Goal: Find specific page/section: Find specific page/section

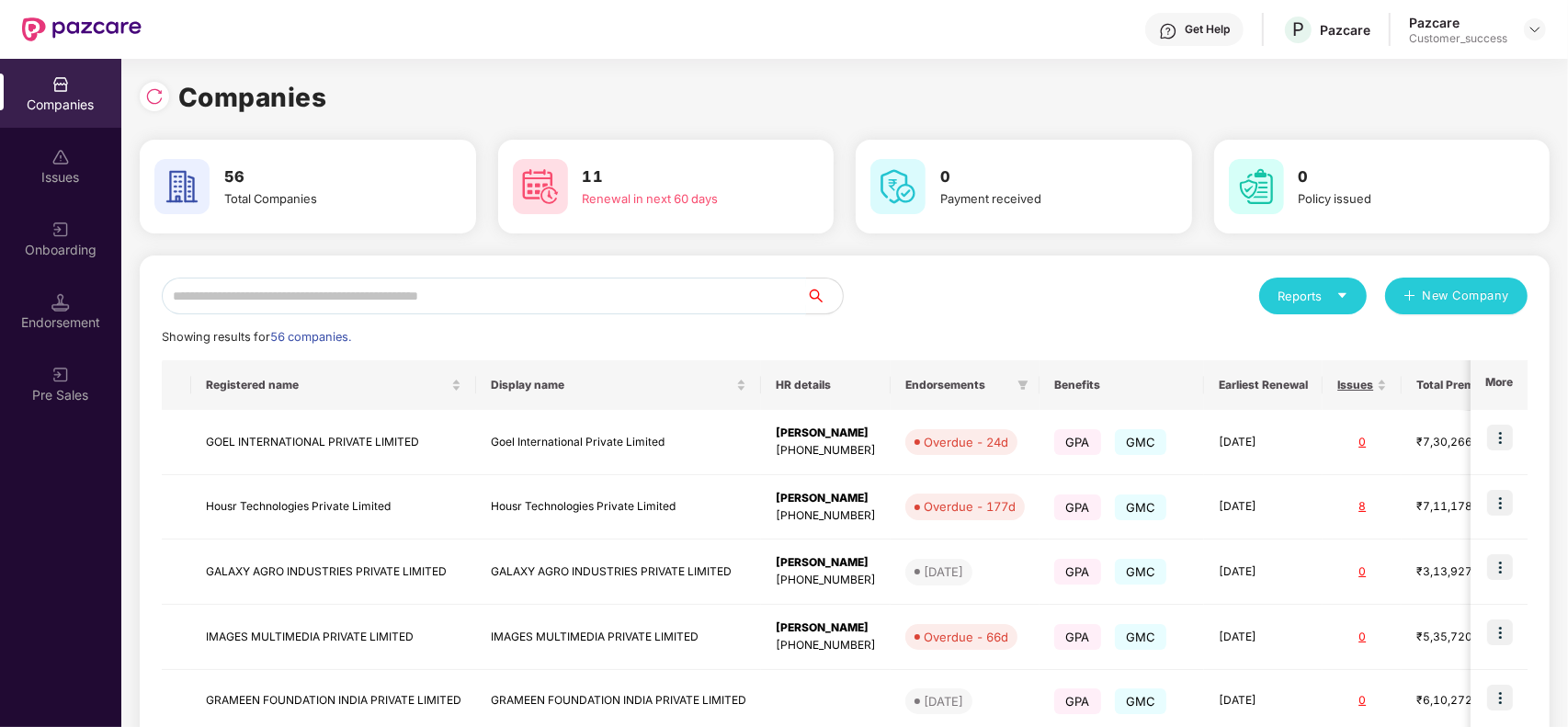
click at [465, 308] on input "text" at bounding box center [484, 296] width 644 height 37
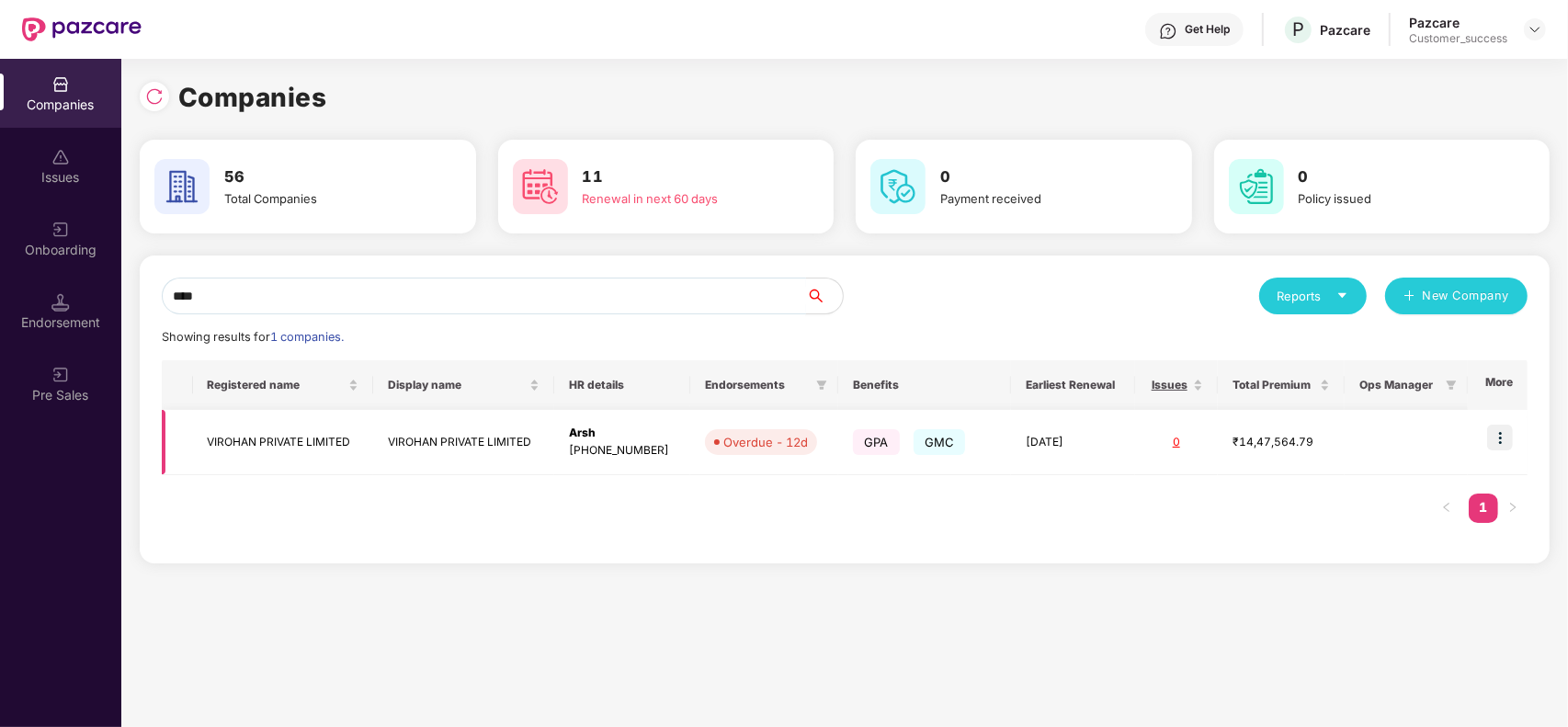
type input "****"
click at [462, 444] on td "VIROHAN PRIVATE LIMITED" at bounding box center [463, 443] width 181 height 65
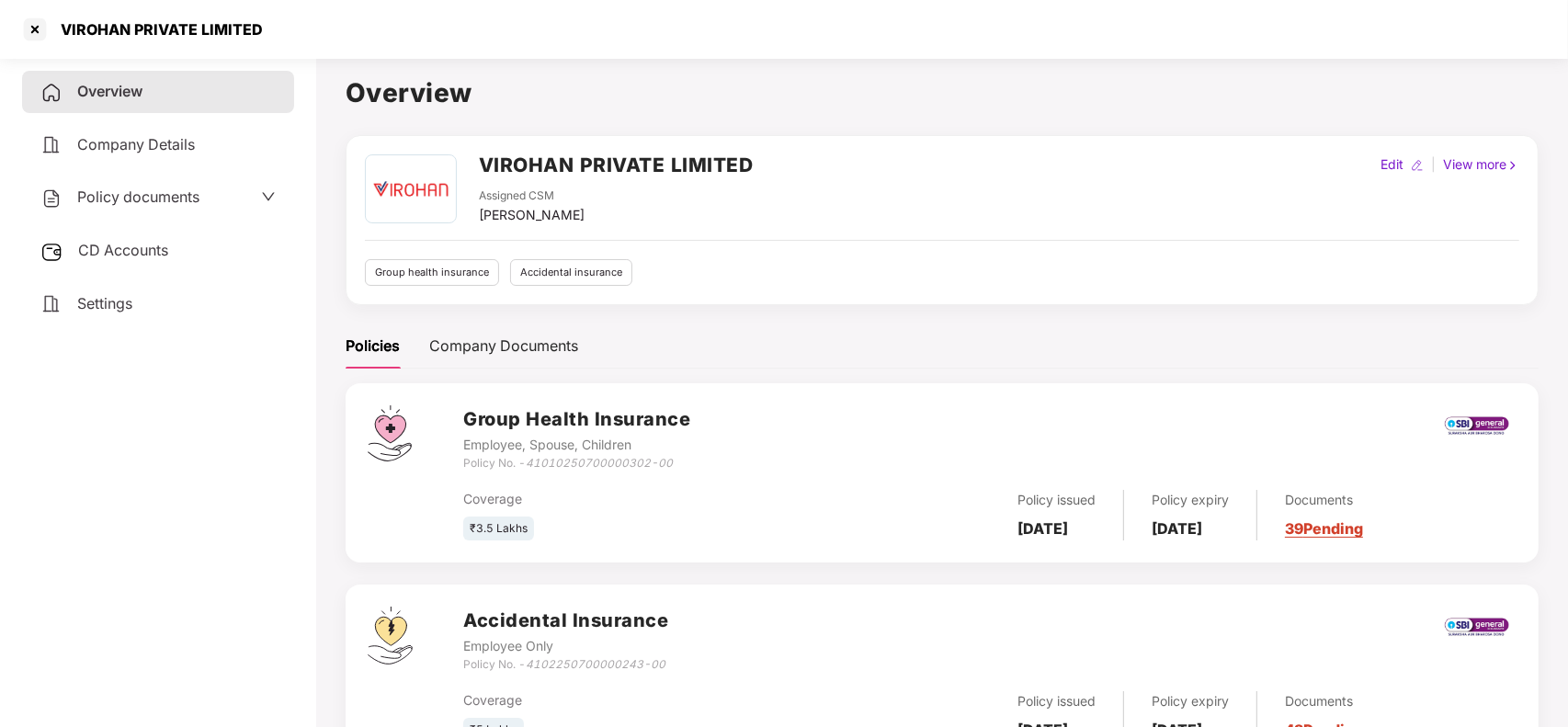
click at [1356, 526] on link "39 Pending" at bounding box center [1323, 529] width 78 height 19
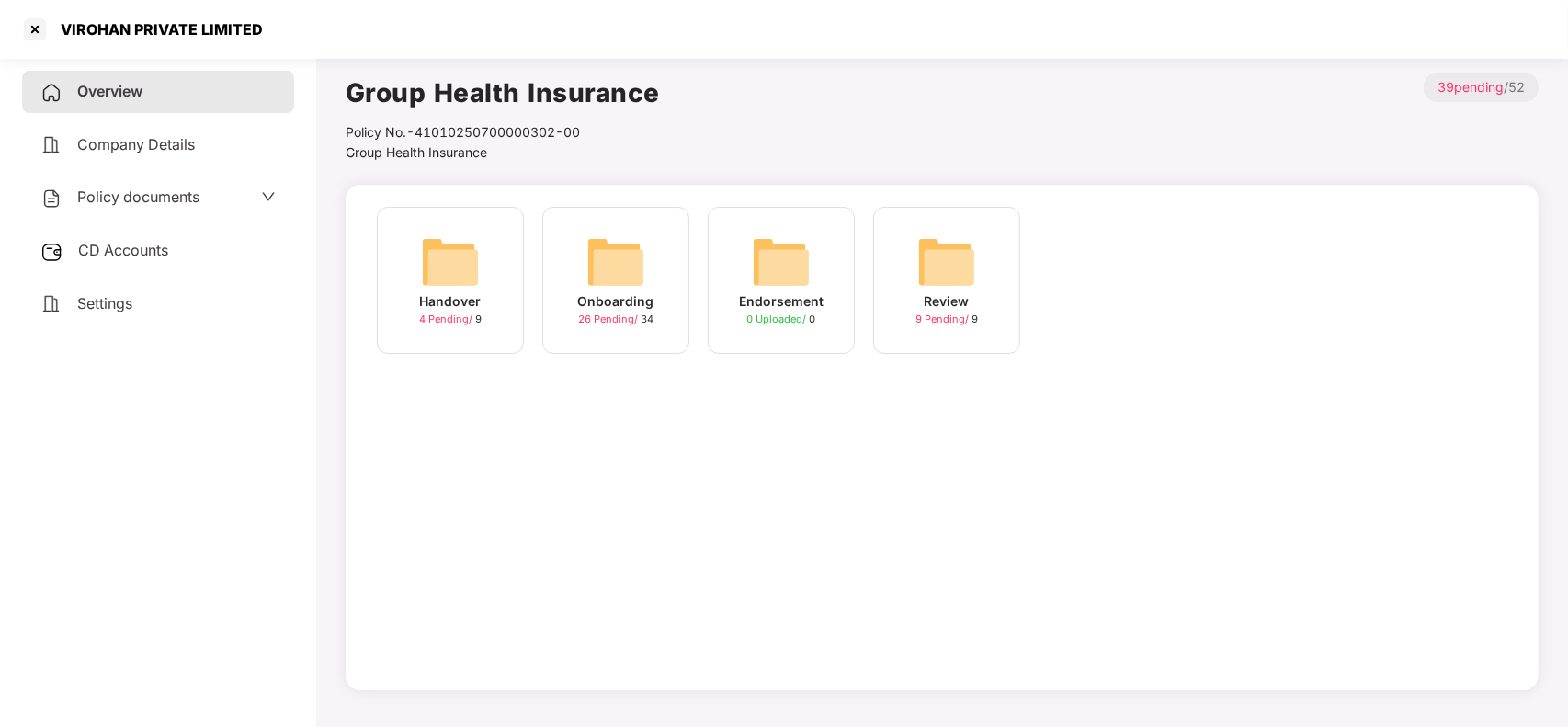
click at [636, 297] on div "Onboarding" at bounding box center [616, 302] width 76 height 20
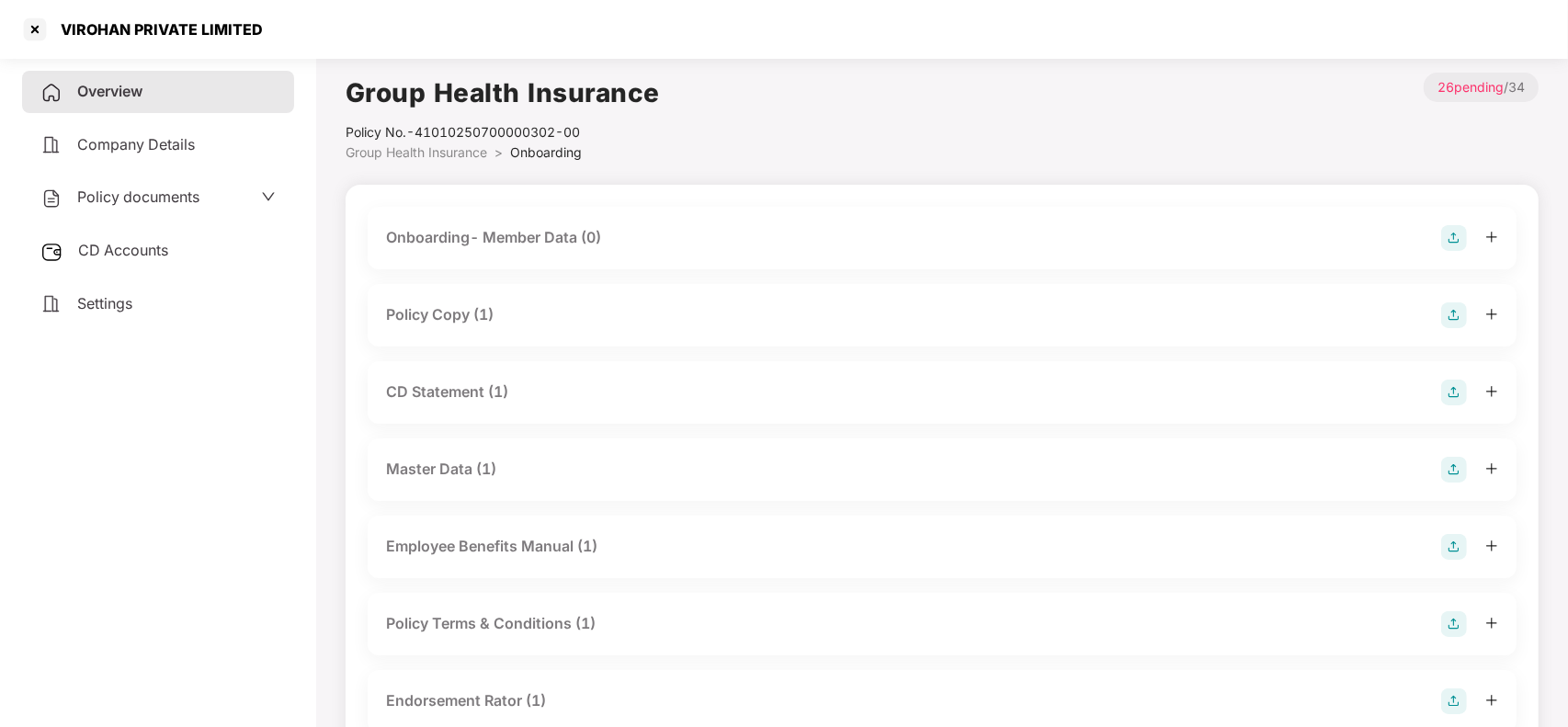
click at [525, 313] on div "Policy Copy (1)" at bounding box center [942, 315] width 1112 height 26
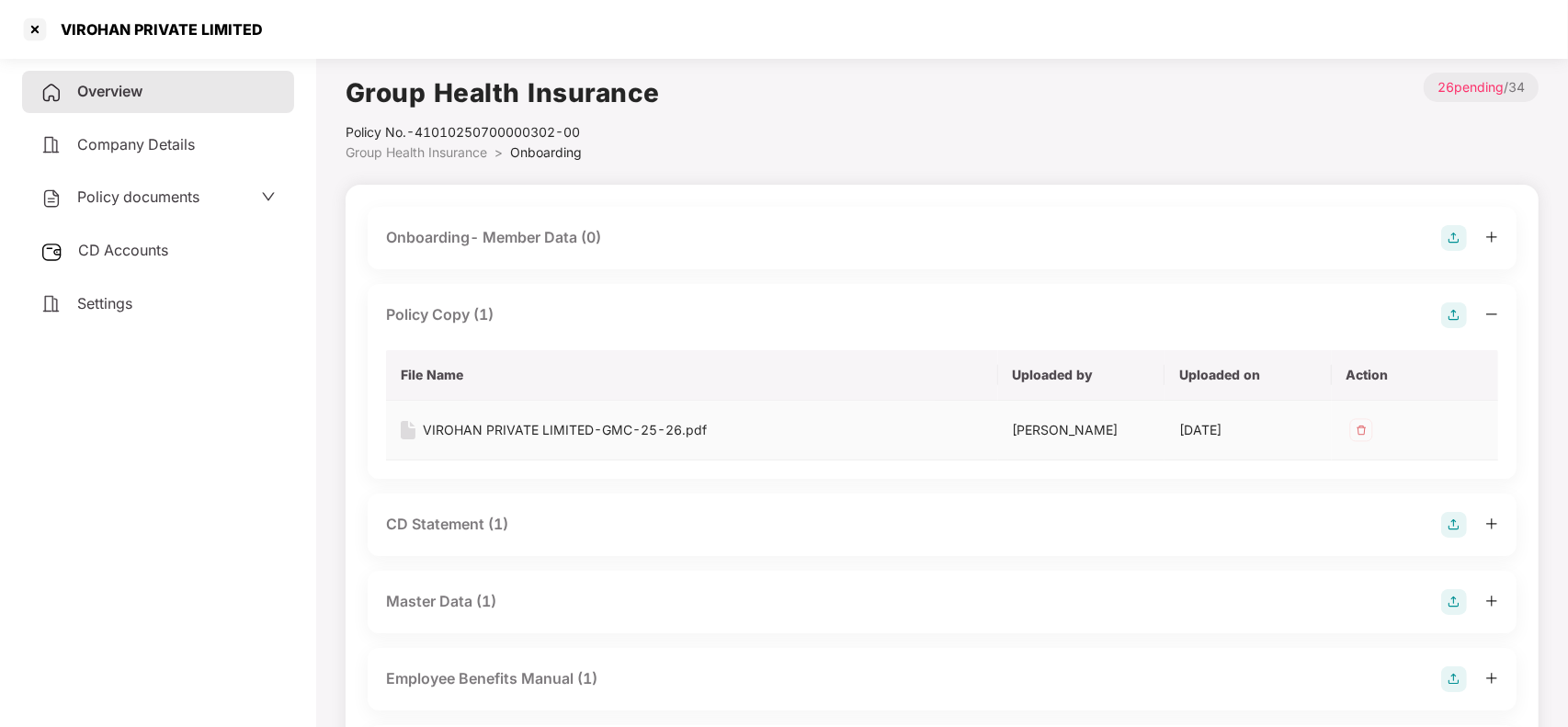
click at [499, 421] on div "VIROHAN PRIVATE LIMITED-GMC-25-26.pdf" at bounding box center [565, 430] width 284 height 20
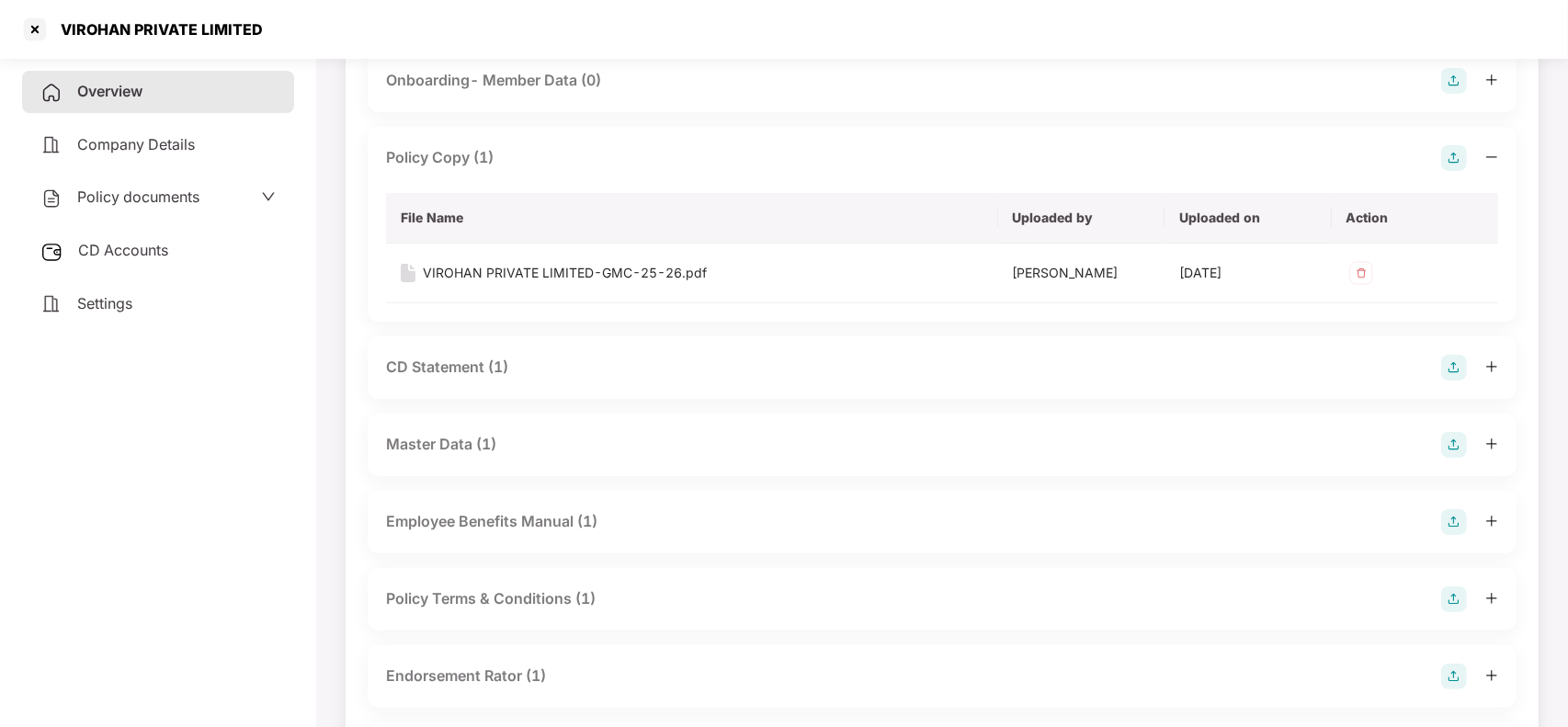
click at [534, 682] on div "Endorsement Rator (1)" at bounding box center [465, 675] width 160 height 23
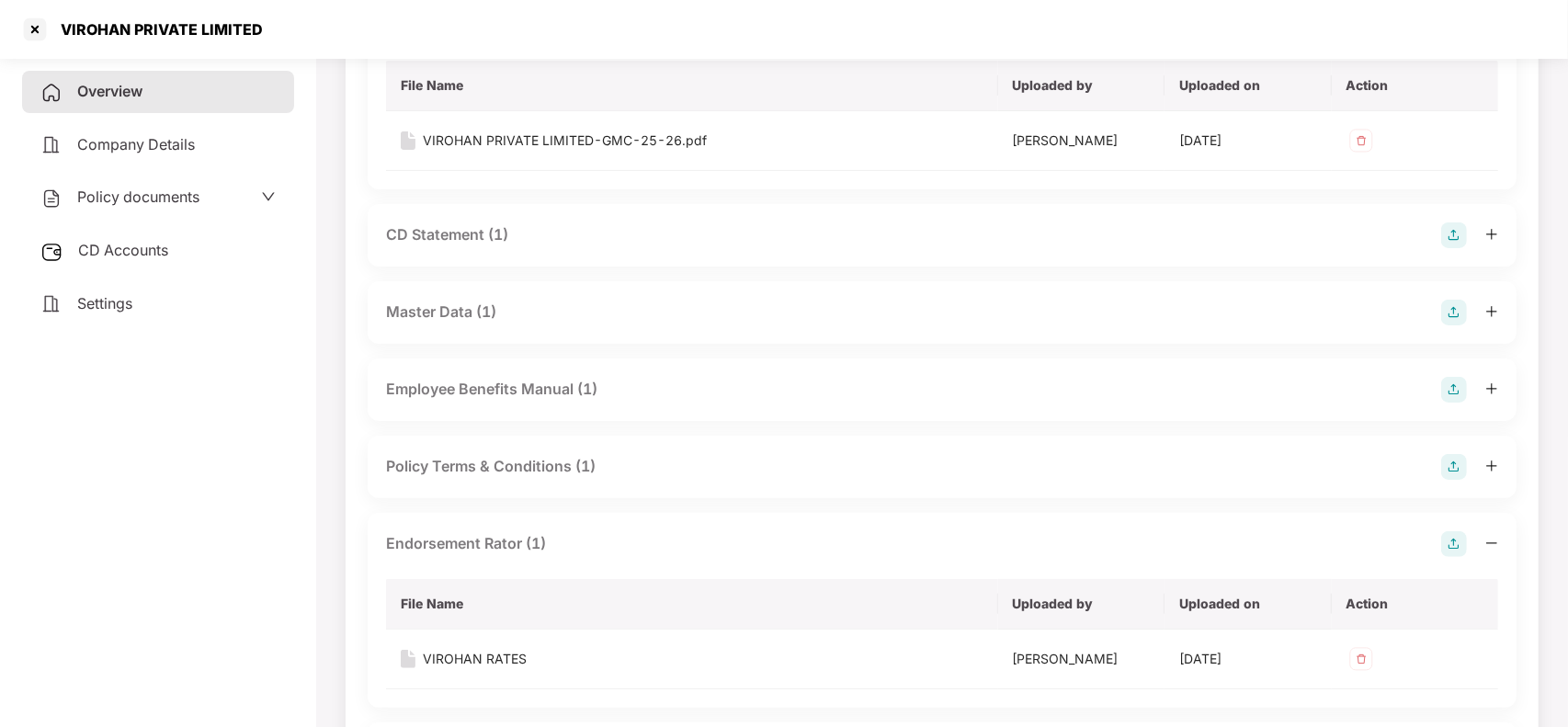
scroll to position [291, 0]
